Goal: Find specific page/section: Find specific page/section

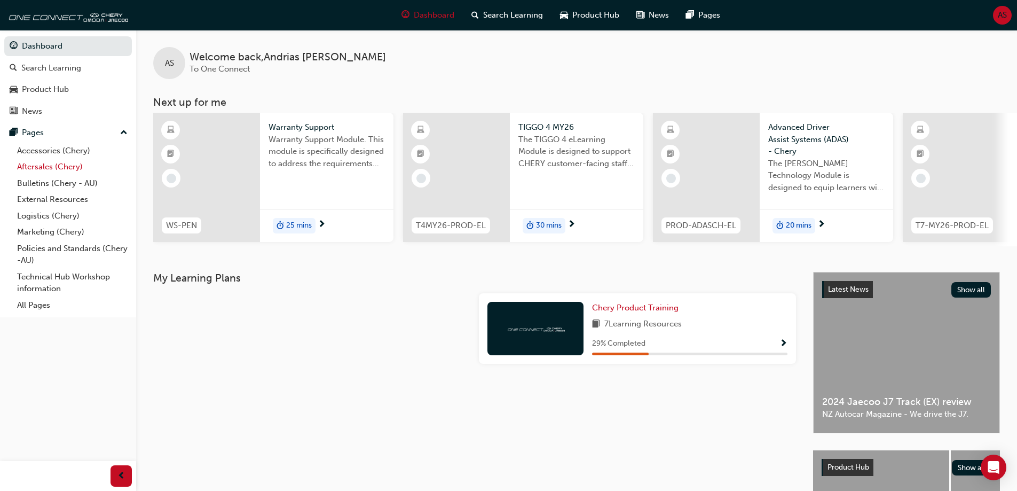
click at [61, 167] on link "Aftersales (Chery)" at bounding box center [72, 167] width 119 height 17
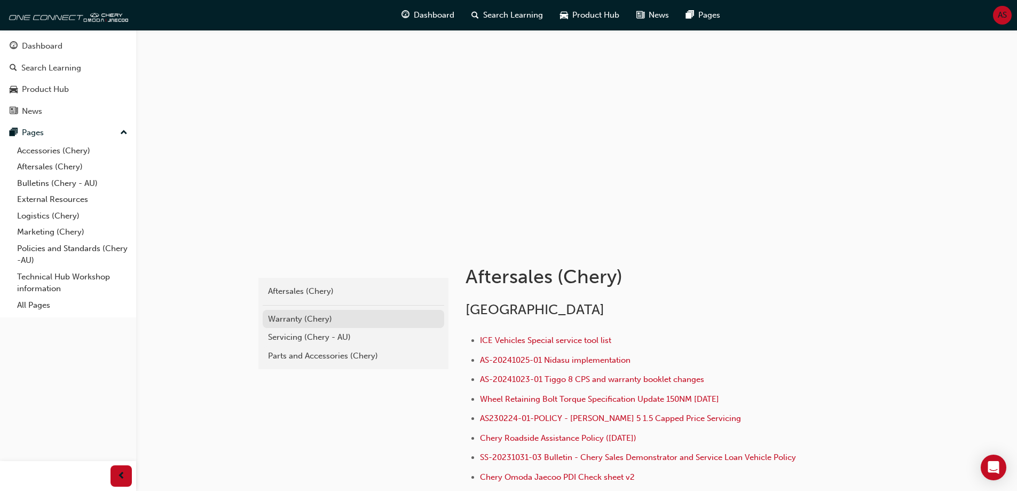
click at [292, 314] on div "Warranty (Chery)" at bounding box center [353, 319] width 171 height 12
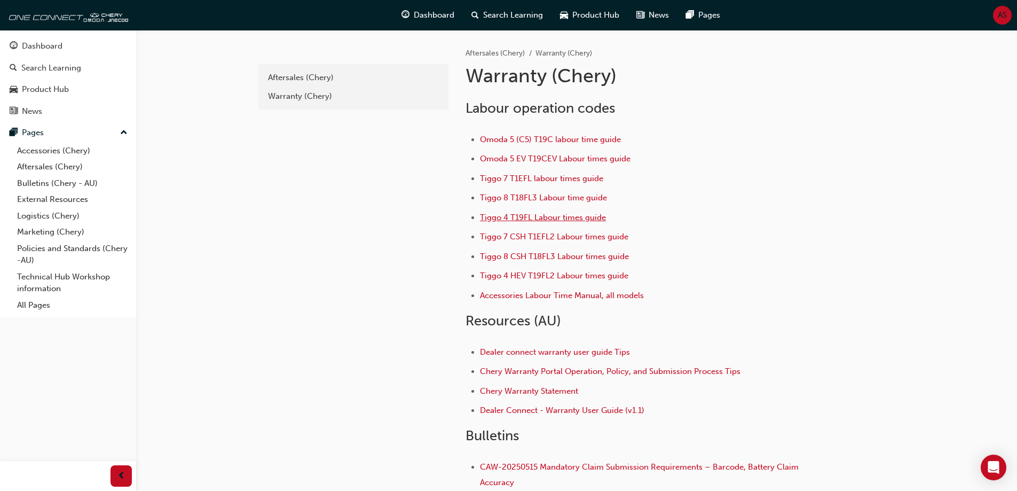
click at [532, 216] on span "Tiggo 4 T19FL Labour times guide" at bounding box center [543, 218] width 126 height 10
